Goal: Task Accomplishment & Management: Complete application form

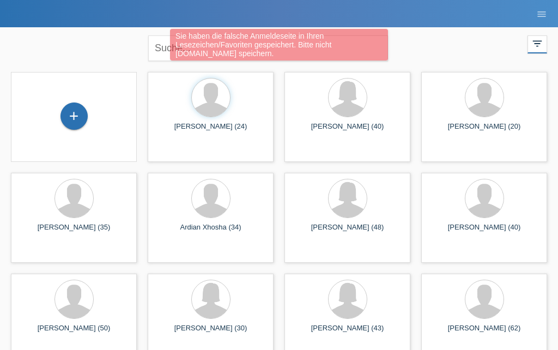
click at [79, 112] on div "+" at bounding box center [74, 116] width 26 height 19
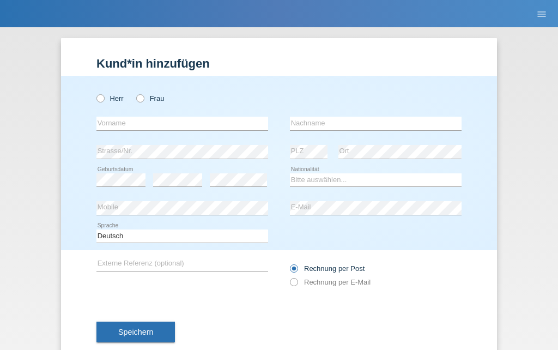
click at [98, 94] on input "Herr" at bounding box center [100, 97] width 7 height 7
radio input "true"
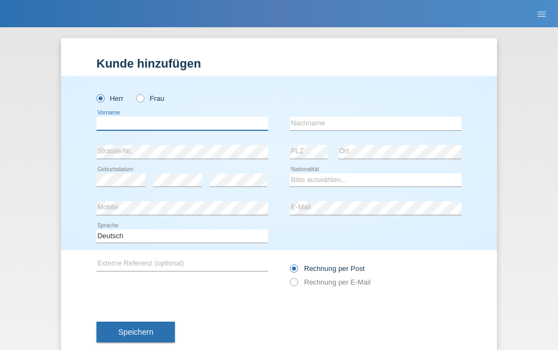
click at [197, 125] on input "text" at bounding box center [183, 124] width 172 height 14
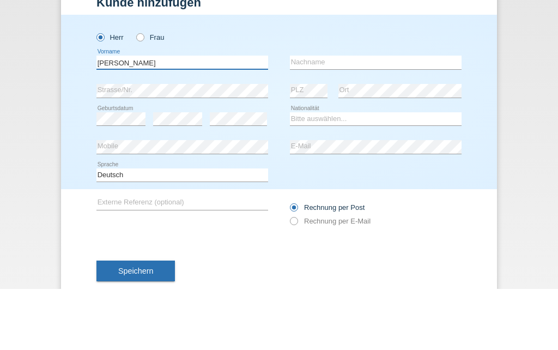
type input "Gurjot"
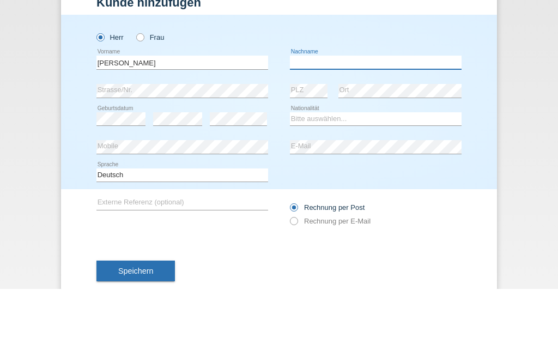
click at [360, 117] on input "text" at bounding box center [376, 124] width 172 height 14
type input "Singh kaur"
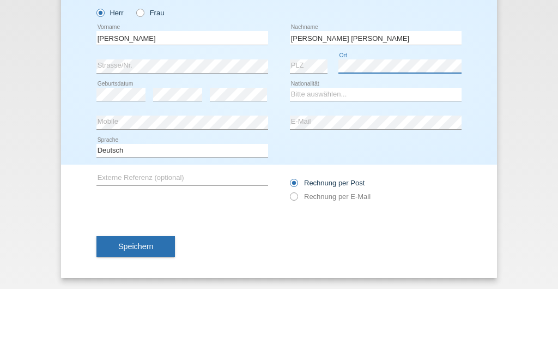
scroll to position [29, 0]
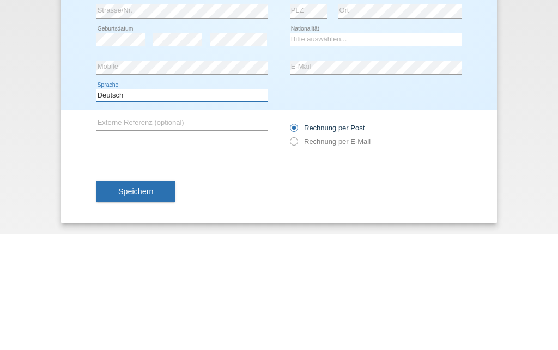
click at [202, 205] on select "Deutsch Français Italiano English" at bounding box center [183, 211] width 172 height 13
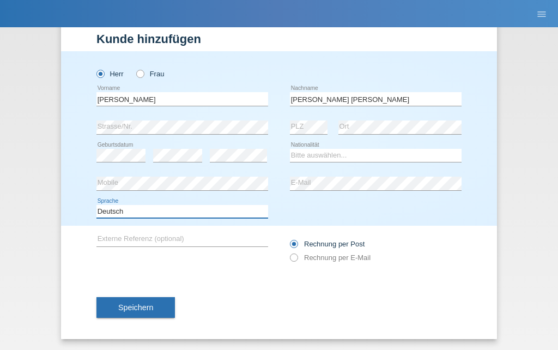
select select "en"
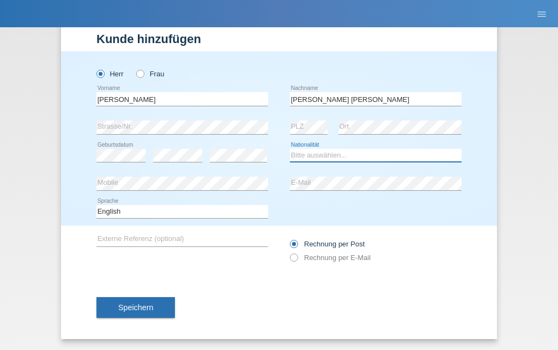
click at [370, 157] on select "Bitte auswählen... Schweiz Deutschland Liechtenstein Österreich ------------ Af…" at bounding box center [376, 155] width 172 height 13
select select "ES"
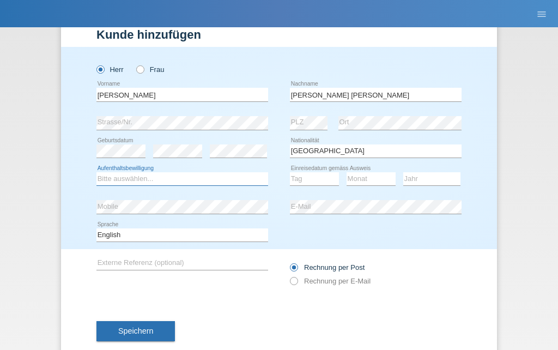
click at [111, 179] on select "Bitte auswählen... C B B - Flüchtlingsstatus Andere" at bounding box center [183, 178] width 172 height 13
select select "B"
click at [313, 178] on select "Tag 01 02 03 04 05 06 07 08 09 10 11" at bounding box center [314, 178] width 49 height 13
select select "22"
click at [377, 181] on select "Monat 01 02 03 04 05 06 07 08 09 10 11" at bounding box center [371, 178] width 49 height 13
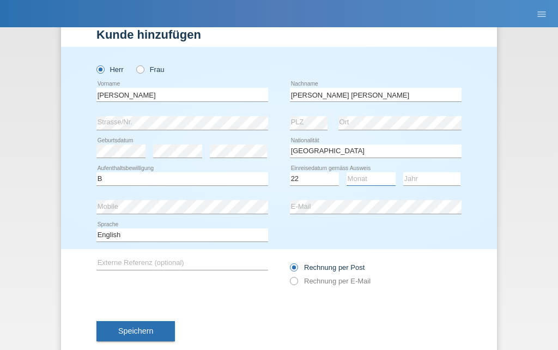
select select "07"
click at [440, 183] on select "Jahr 2025 2024 2023 2022 2021 2020 2019 2018 2017 2016 2015 2014 2013 2012 2011…" at bounding box center [432, 178] width 57 height 13
select select "2024"
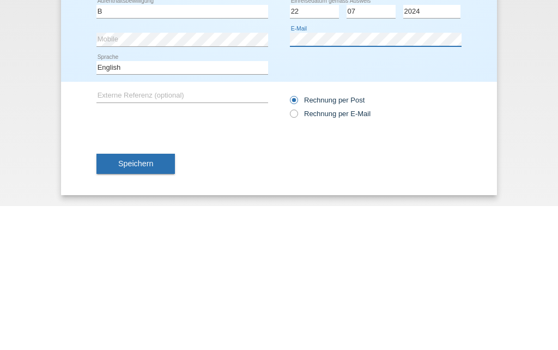
scroll to position [57, 0]
click at [307, 254] on label "Rechnung per E-Mail" at bounding box center [330, 258] width 81 height 8
click at [297, 254] on input "Rechnung per E-Mail" at bounding box center [293, 261] width 7 height 14
radio input "true"
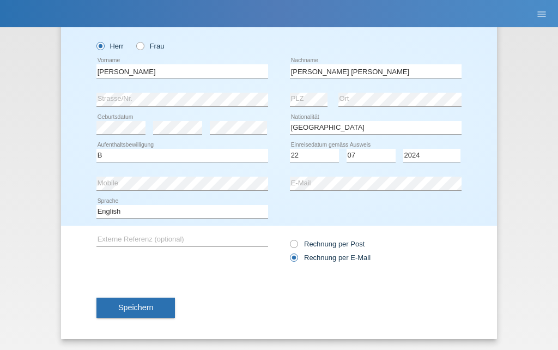
click at [151, 303] on span "Speichern" at bounding box center [135, 307] width 35 height 9
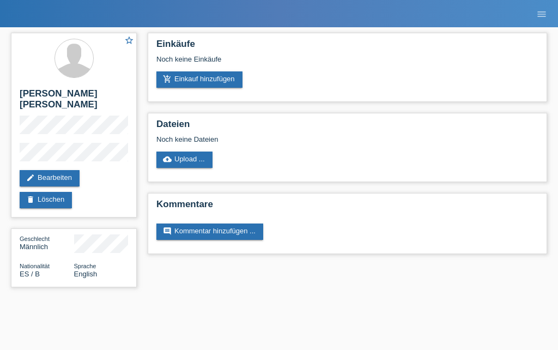
click at [191, 85] on link "add_shopping_cart Einkauf hinzufügen" at bounding box center [200, 79] width 86 height 16
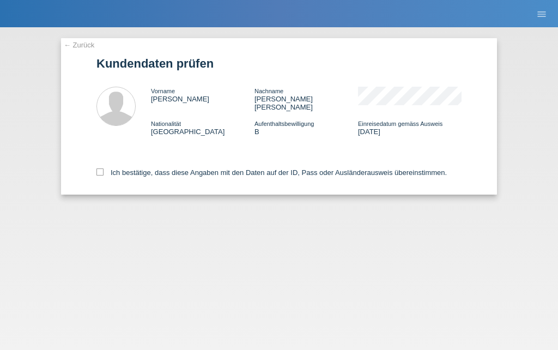
click at [112, 175] on label "Ich bestätige, dass diese Angaben mit den Daten auf der ID, Pass oder Ausländer…" at bounding box center [272, 173] width 351 height 8
click at [104, 175] on input "Ich bestätige, dass diese Angaben mit den Daten auf der ID, Pass oder Ausländer…" at bounding box center [100, 172] width 7 height 7
checkbox input "true"
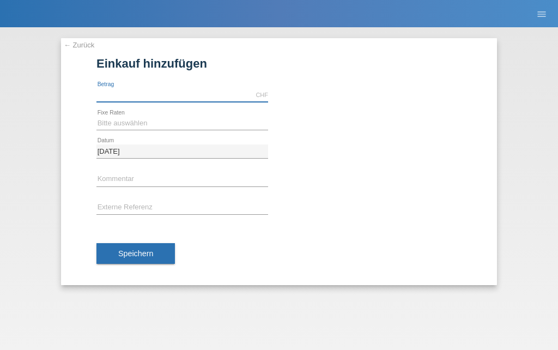
click at [112, 94] on input "text" at bounding box center [183, 95] width 172 height 14
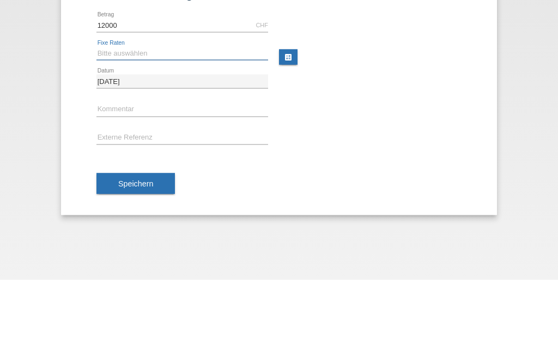
click at [125, 117] on select "Bitte auswählen 6 Raten 12 Raten 18 Raten 24 Raten 36 Raten 48 Raten" at bounding box center [183, 123] width 172 height 13
type input "12000.00"
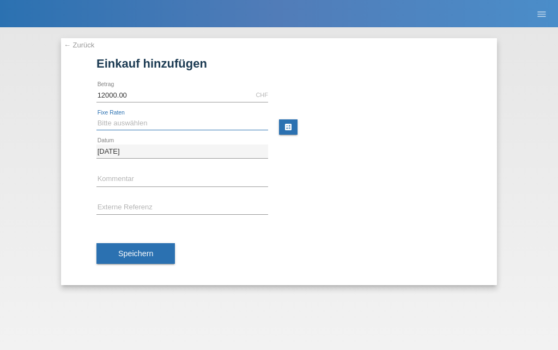
select select "497"
click at [127, 260] on button "Speichern" at bounding box center [136, 253] width 79 height 21
